Goal: Task Accomplishment & Management: Manage account settings

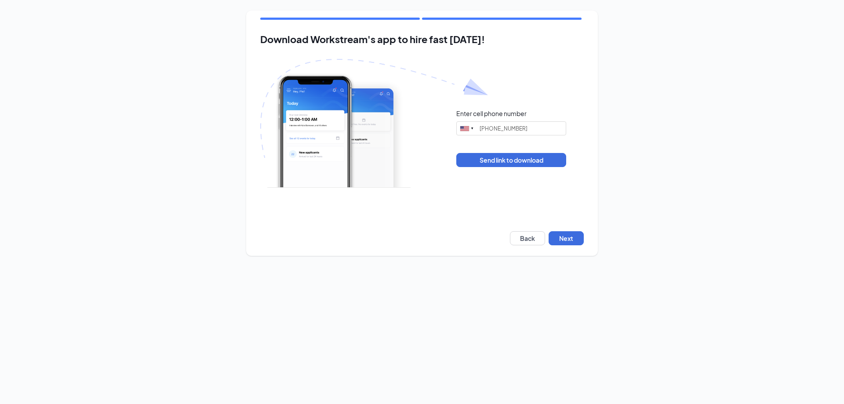
type input "[PHONE_NUMBER]"
click at [555, 237] on button "Next" at bounding box center [566, 238] width 35 height 14
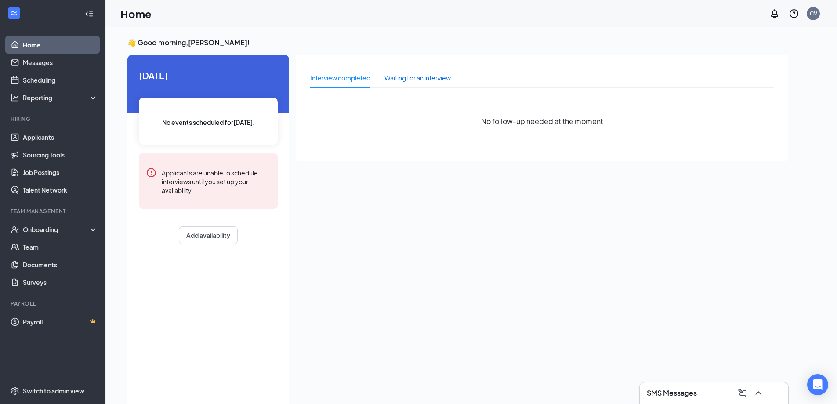
click at [404, 76] on div "Waiting for an interview" at bounding box center [418, 78] width 66 height 10
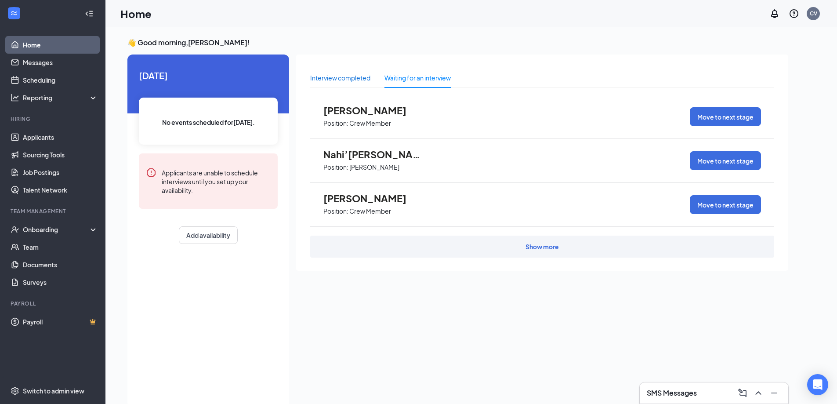
click at [344, 82] on div "Interview completed" at bounding box center [340, 78] width 60 height 10
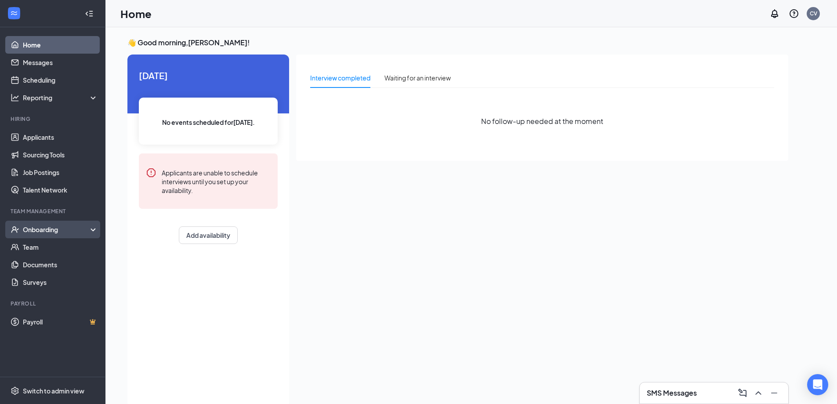
click at [44, 230] on div "Onboarding" at bounding box center [57, 229] width 68 height 9
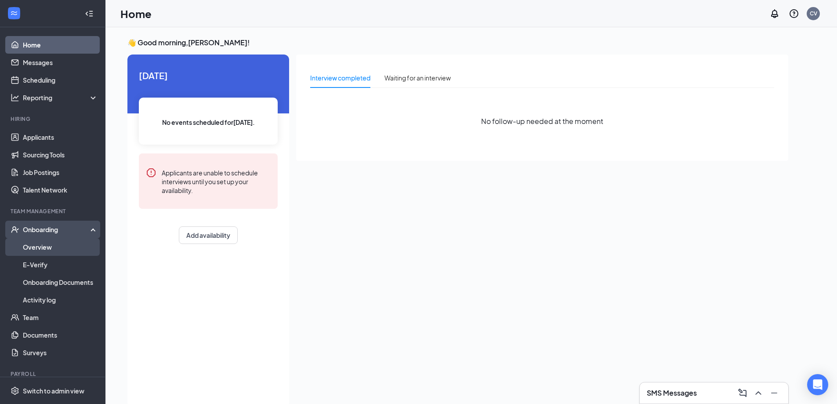
click at [44, 254] on link "Overview" at bounding box center [60, 247] width 75 height 18
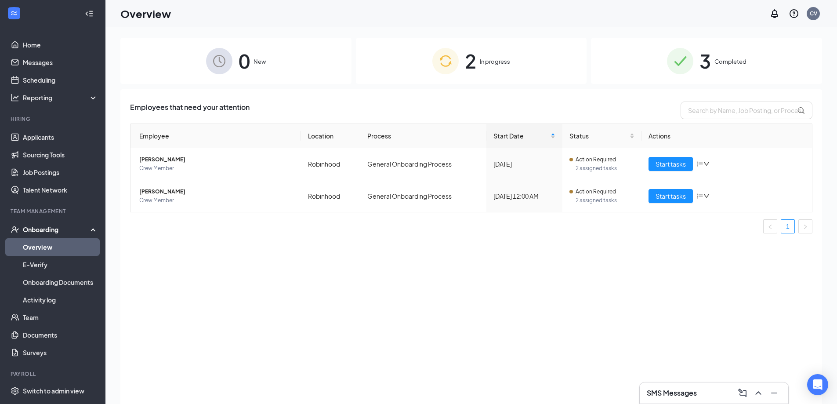
click at [700, 399] on div "SMS Messages" at bounding box center [714, 393] width 134 height 14
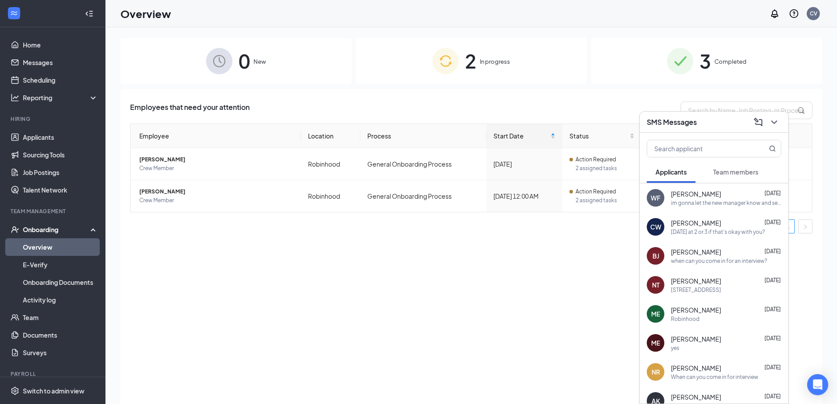
click at [753, 168] on span "Team members" at bounding box center [735, 172] width 45 height 8
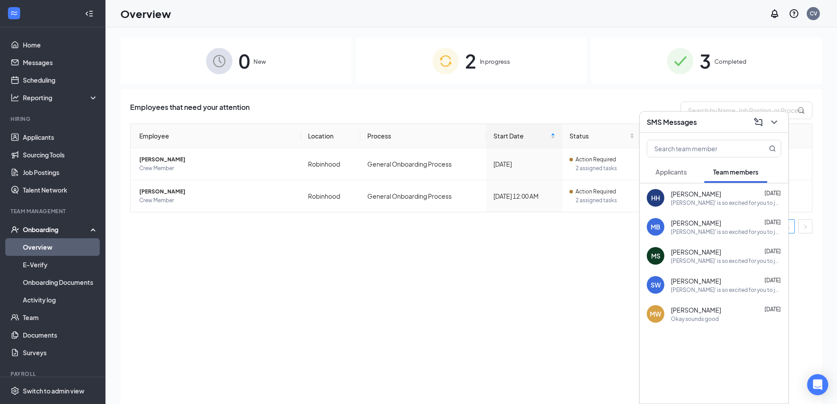
click at [676, 173] on span "Applicants" at bounding box center [671, 172] width 31 height 8
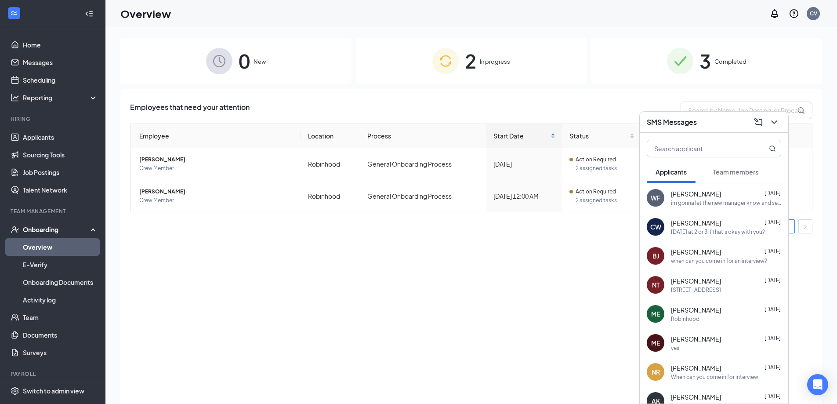
click at [572, 273] on div "Employees that need your attention Employee Location Process Start Date Status …" at bounding box center [471, 257] width 702 height 337
click at [777, 122] on icon "ChevronDown" at bounding box center [774, 122] width 11 height 11
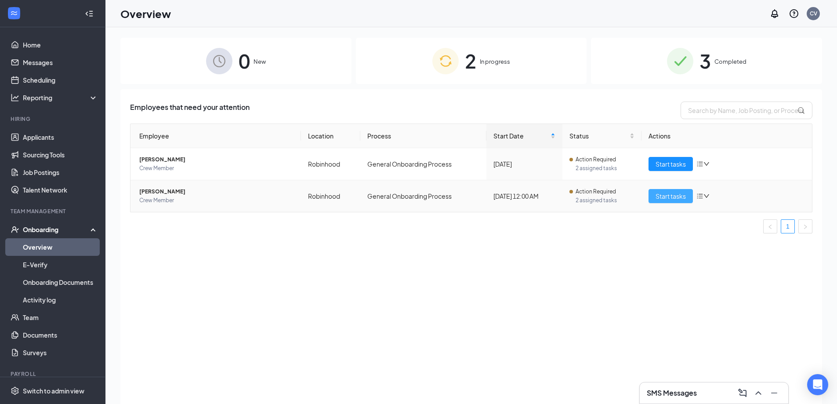
click at [657, 193] on span "Start tasks" at bounding box center [671, 196] width 30 height 10
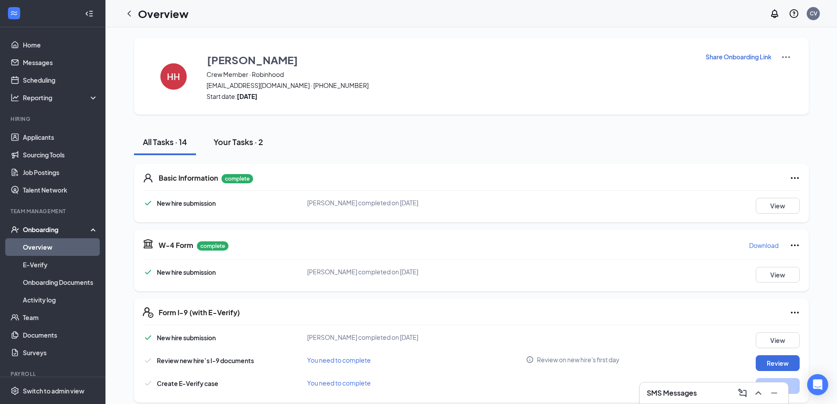
click at [238, 146] on div "Your Tasks · 2" at bounding box center [239, 141] width 50 height 11
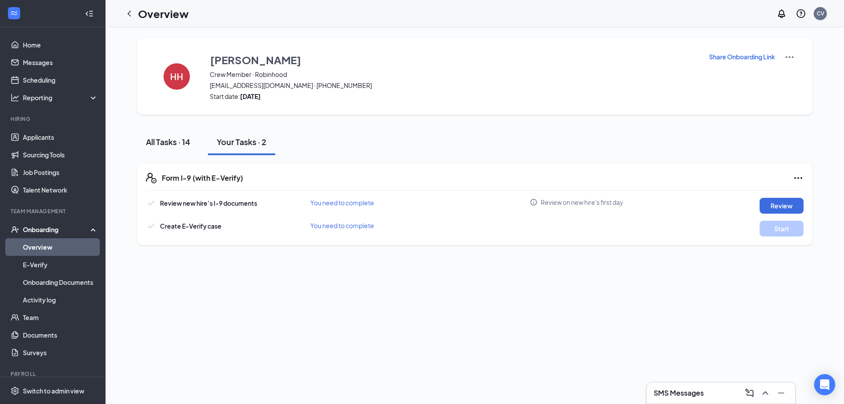
click at [168, 141] on div "All Tasks · 14" at bounding box center [168, 141] width 44 height 11
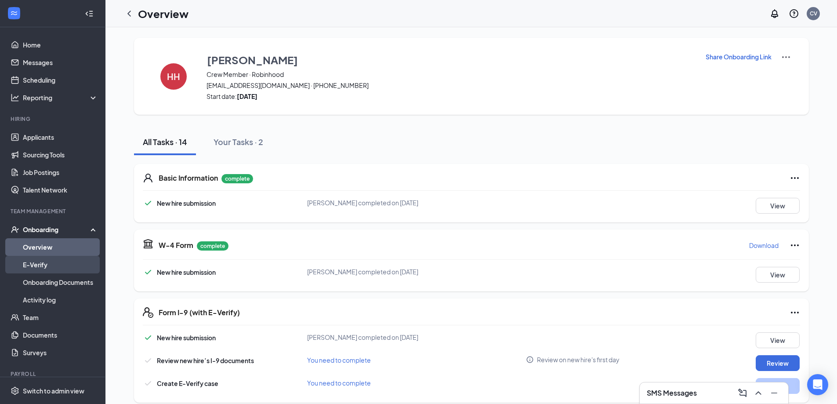
click at [55, 262] on link "E-Verify" at bounding box center [60, 265] width 75 height 18
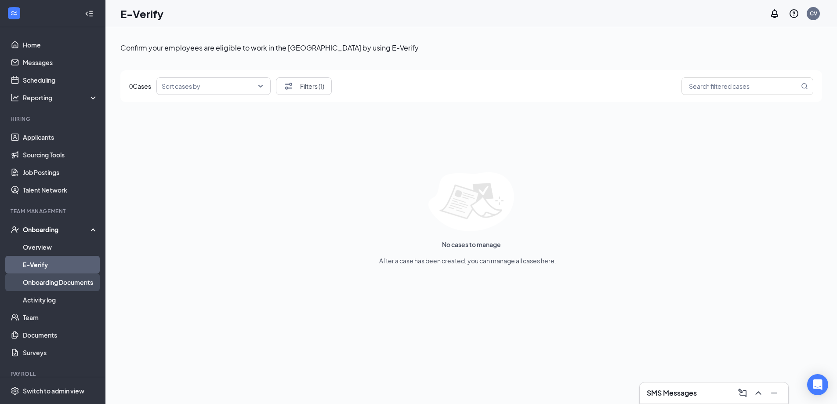
click at [60, 288] on link "Onboarding Documents" at bounding box center [60, 282] width 75 height 18
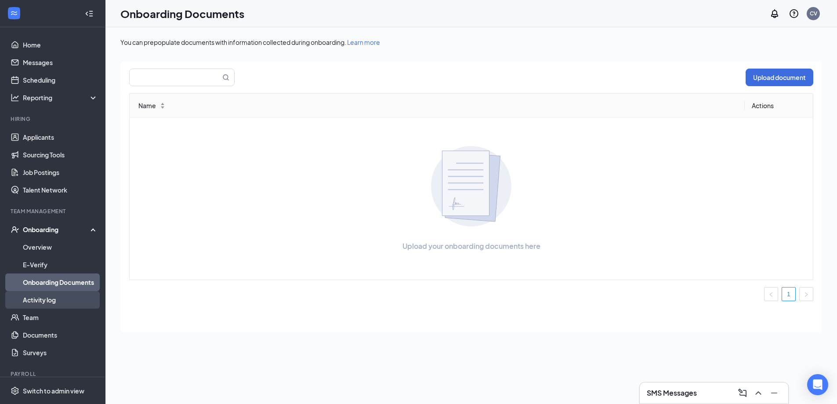
click at [59, 301] on link "Activity log" at bounding box center [60, 300] width 75 height 18
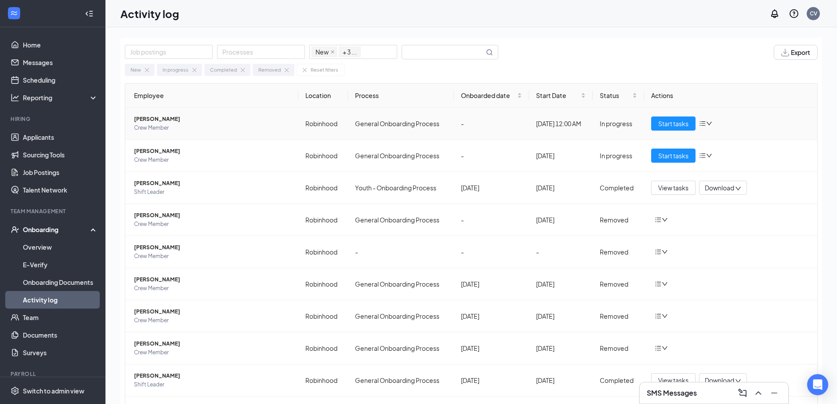
click at [163, 119] on span "Hope Hardison" at bounding box center [212, 119] width 157 height 9
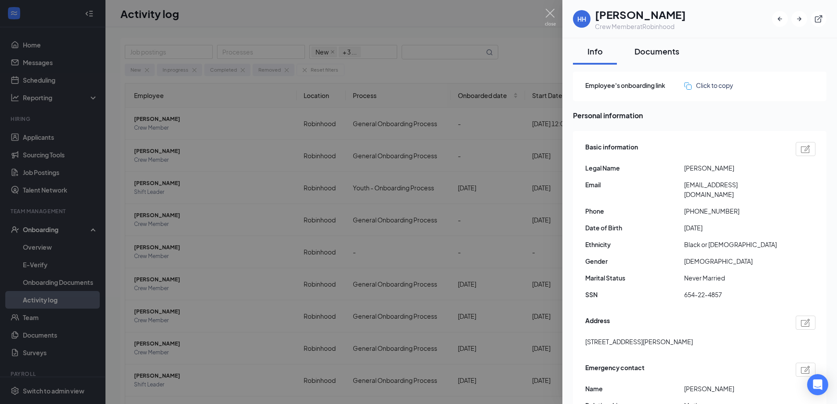
click at [659, 53] on div "Documents" at bounding box center [657, 51] width 45 height 11
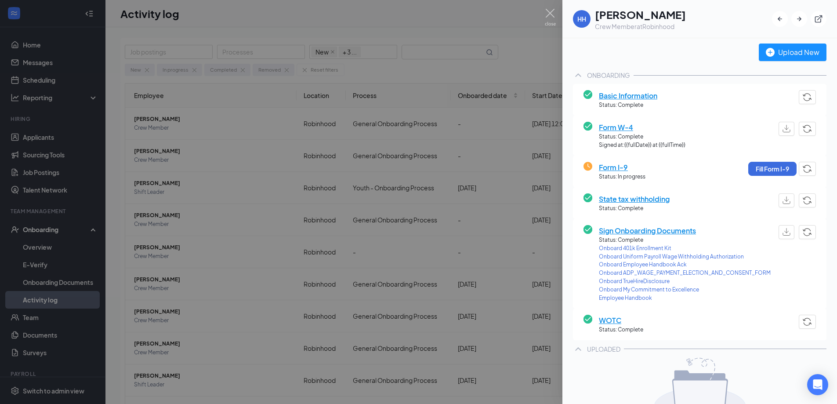
scroll to position [44, 0]
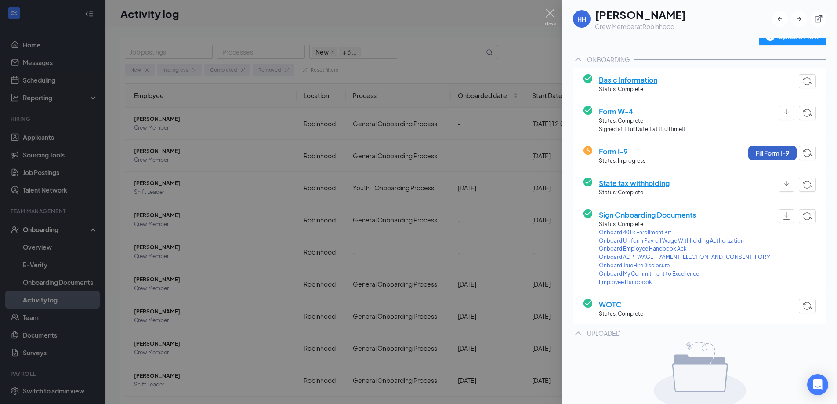
click at [762, 154] on button "Fill Form I-9" at bounding box center [773, 153] width 48 height 14
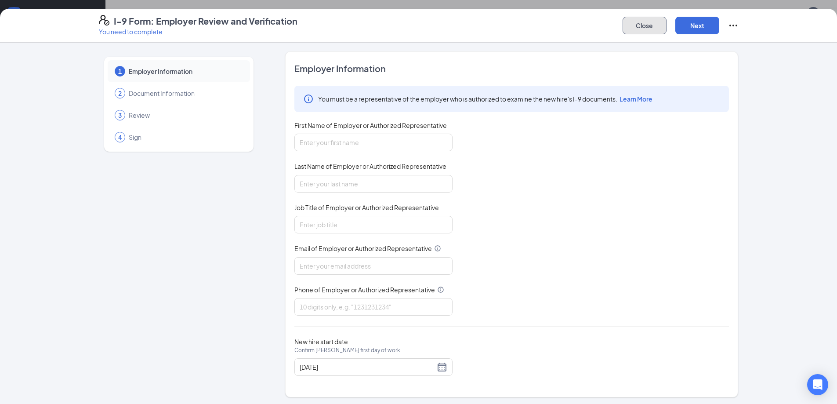
click at [659, 27] on button "Close" at bounding box center [645, 26] width 44 height 18
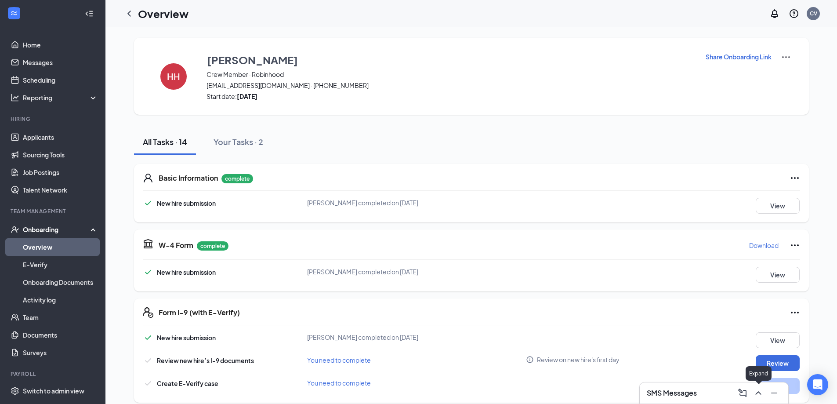
click at [756, 395] on icon "ChevronUp" at bounding box center [758, 393] width 11 height 11
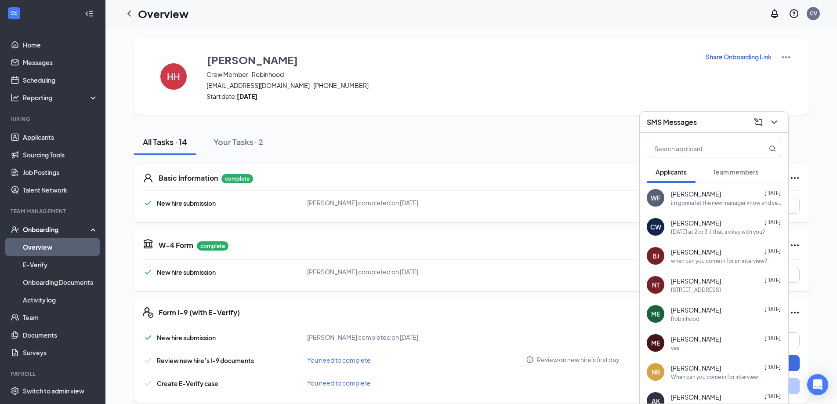
click at [749, 166] on button "Team members" at bounding box center [736, 172] width 63 height 22
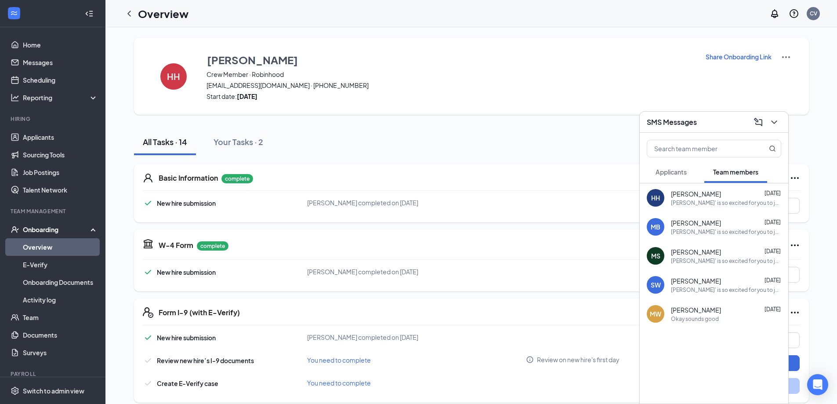
click at [712, 206] on div "Dunkin' is so excited for you to join our team! Do you know anyone else who mig…" at bounding box center [726, 202] width 110 height 7
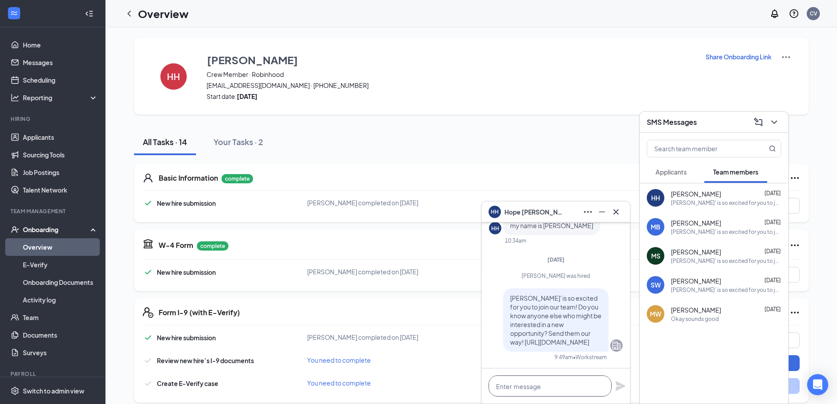
click at [528, 385] on textarea at bounding box center [550, 385] width 123 height 21
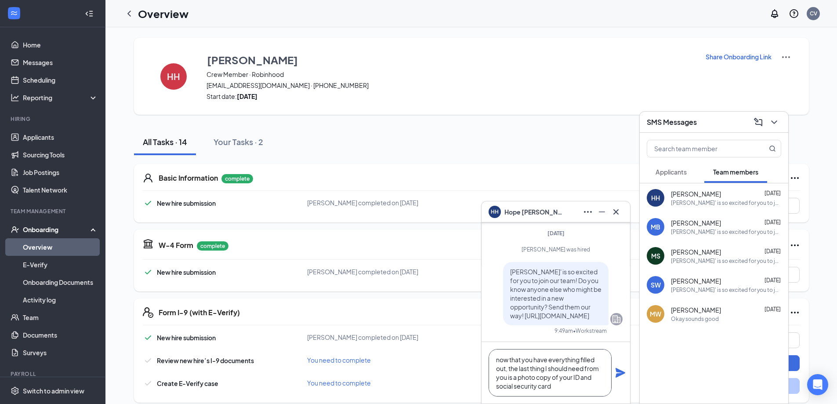
type textarea "now that you have everything filled out, the last thing I should need from you …"
click at [619, 374] on icon "Plane" at bounding box center [621, 373] width 10 height 10
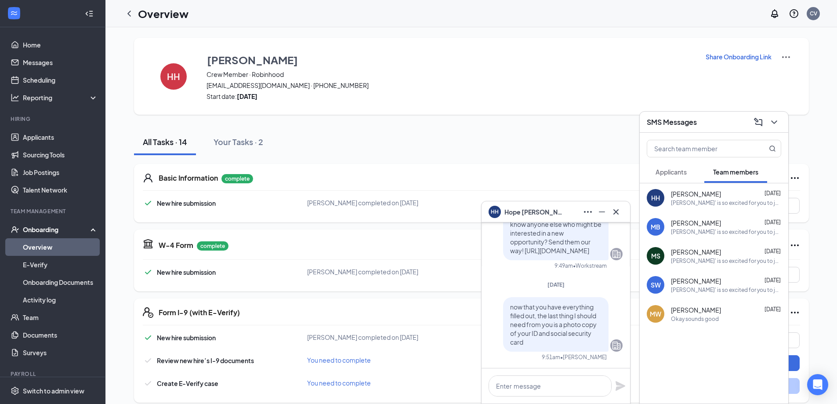
scroll to position [0, 0]
click at [619, 207] on icon "Cross" at bounding box center [616, 212] width 11 height 11
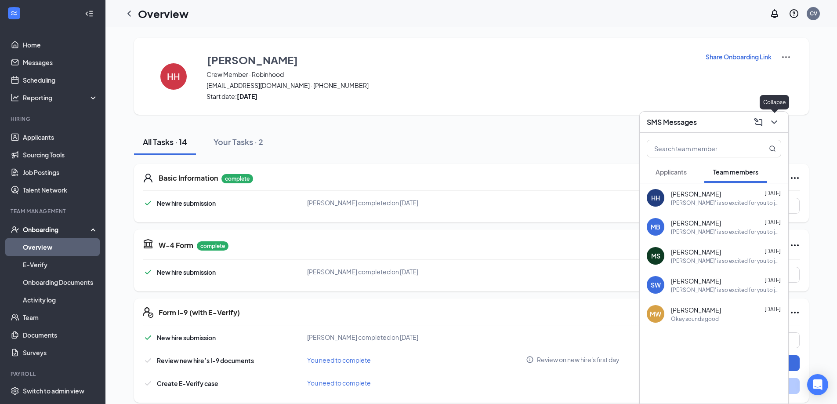
click at [778, 122] on icon "ChevronDown" at bounding box center [774, 122] width 11 height 11
